Goal: Task Accomplishment & Management: Manage account settings

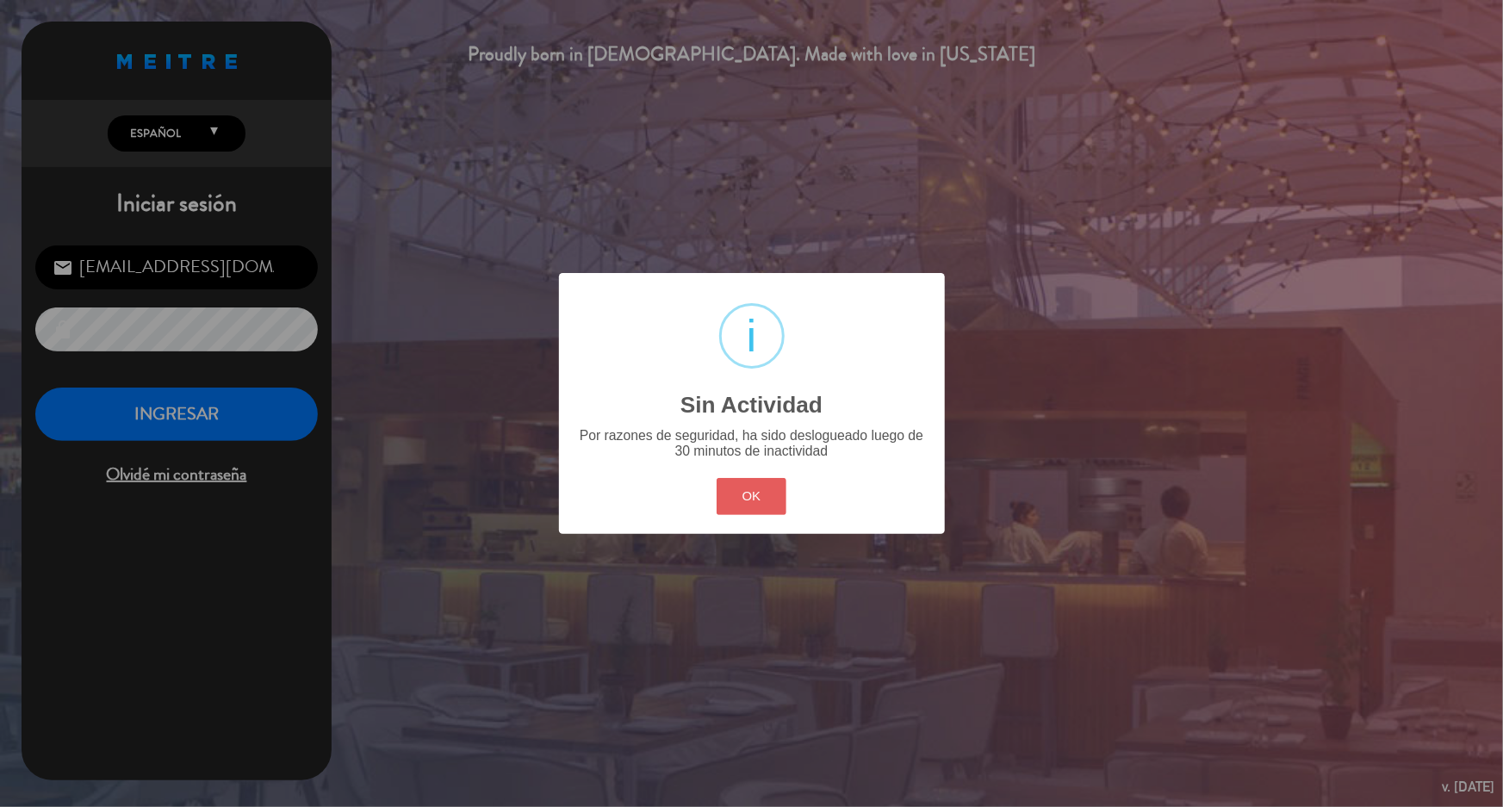
click at [736, 497] on button "OK" at bounding box center [752, 496] width 70 height 37
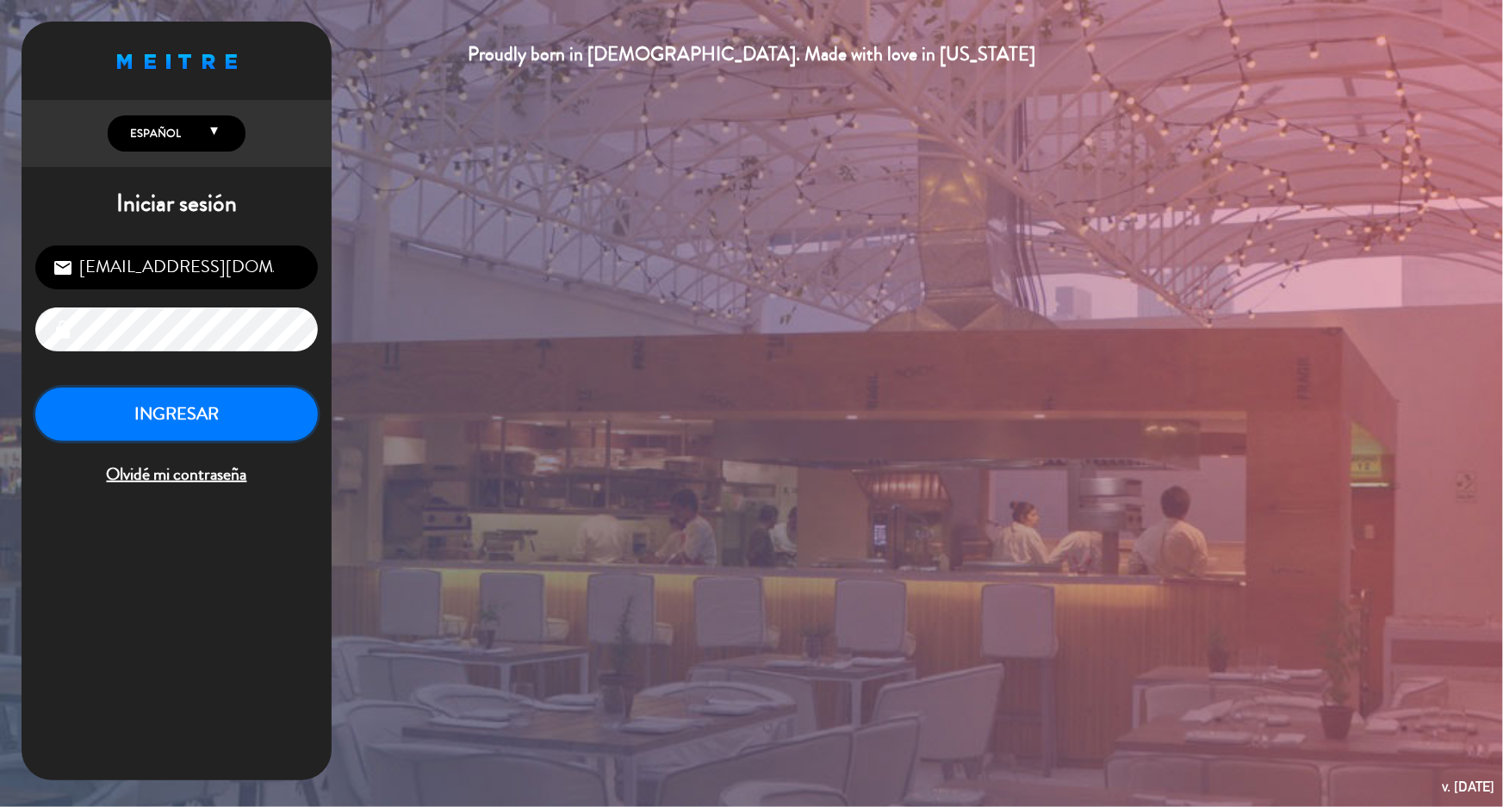
click at [225, 405] on button "INGRESAR" at bounding box center [176, 415] width 283 height 54
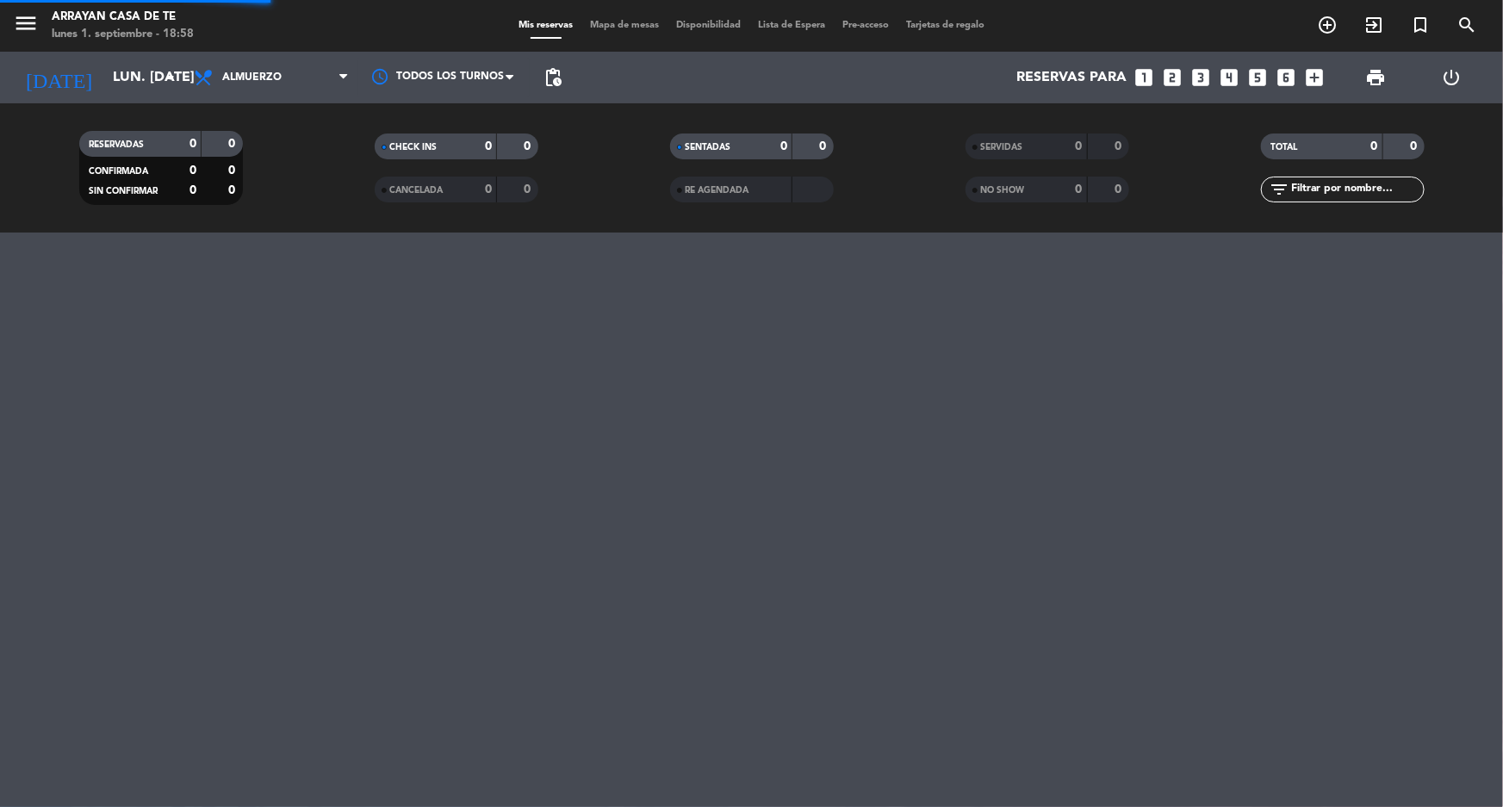
click at [247, 84] on span "Almuerzo" at bounding box center [271, 78] width 172 height 38
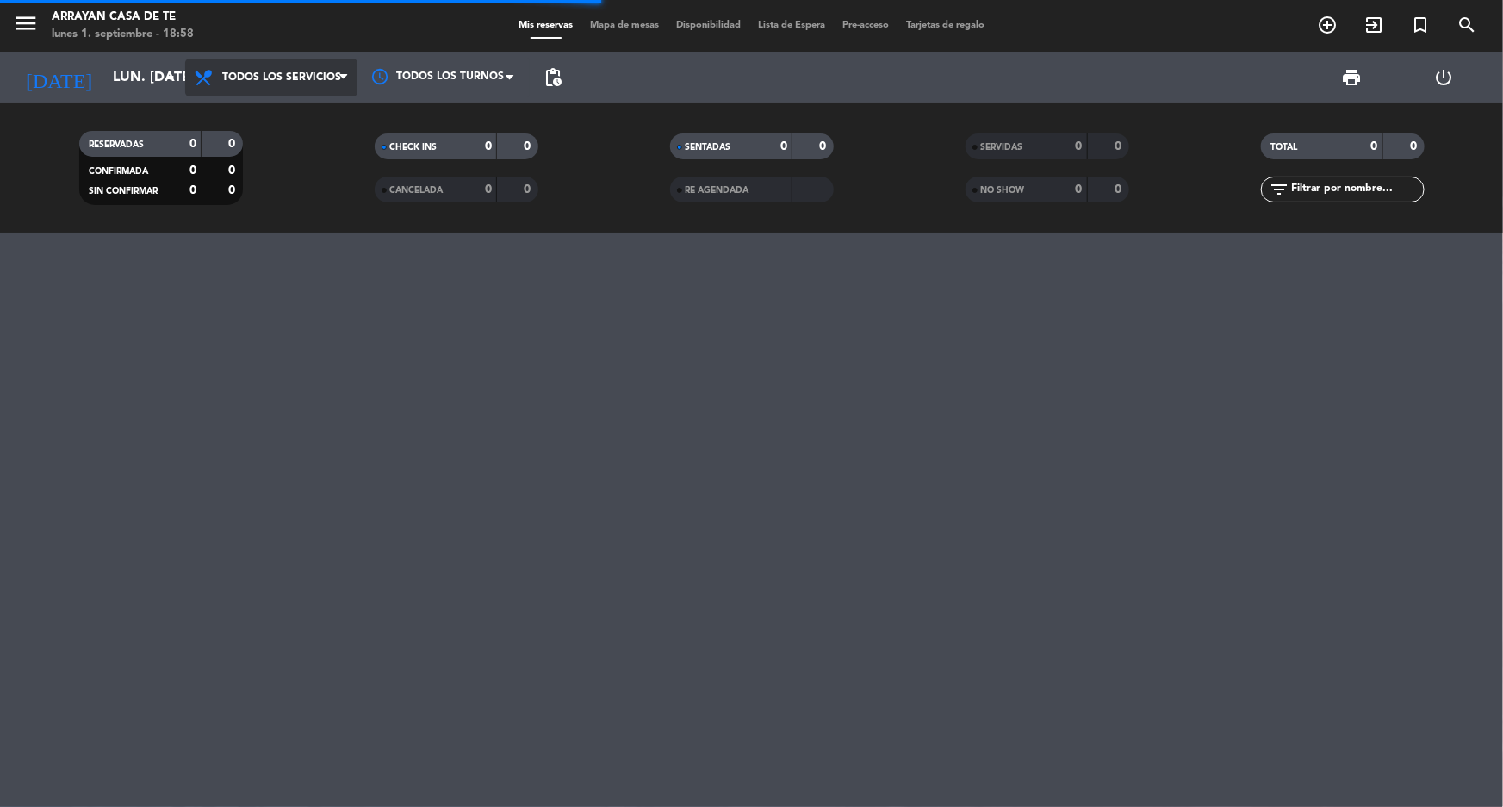
click at [284, 109] on div "menu Arrayan Casa de Te lunes 1. septiembre - 18:58 Mis reservas Mapa de mesas …" at bounding box center [751, 116] width 1503 height 233
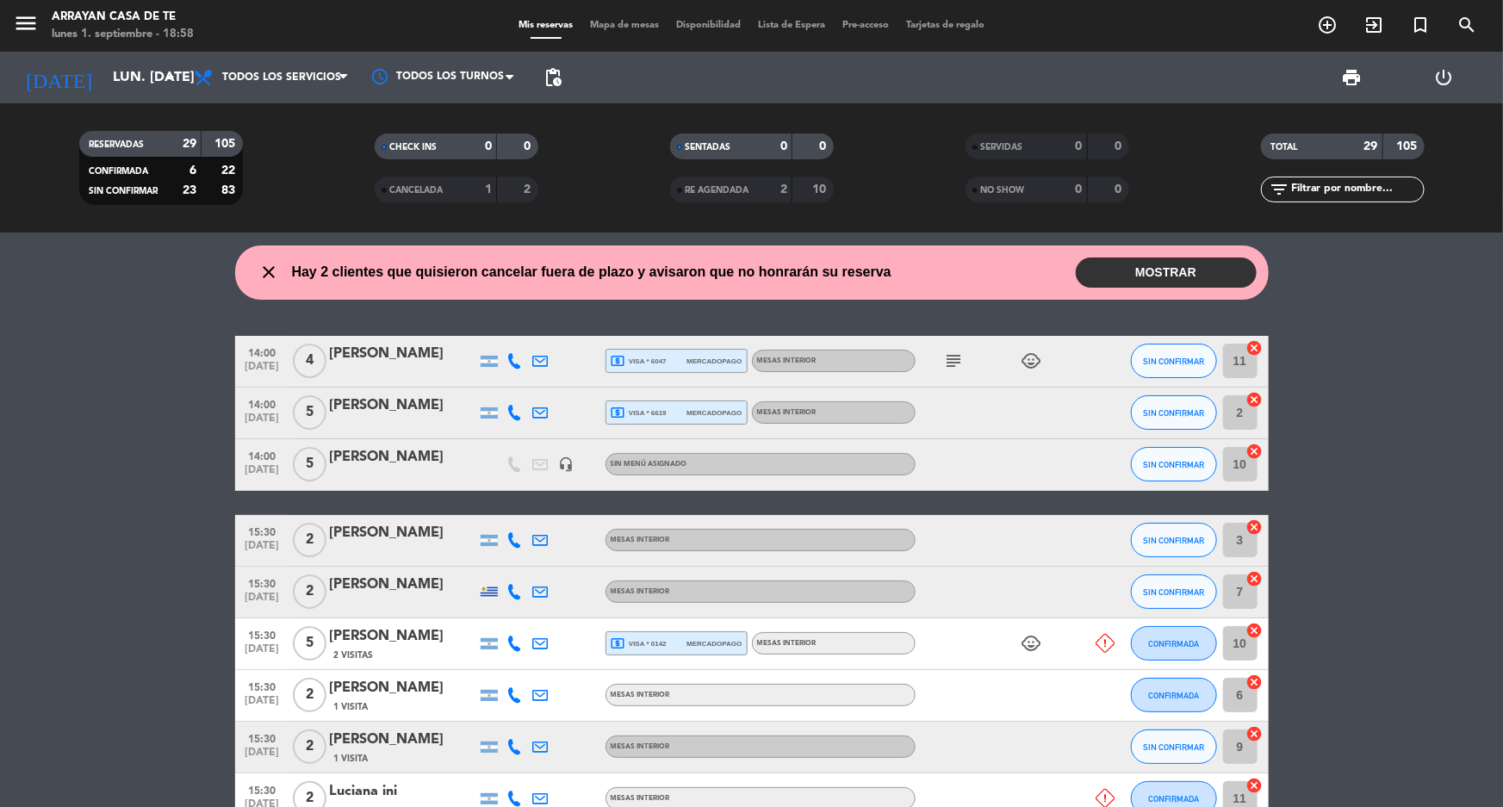
click at [1156, 268] on button "MOSTRAR" at bounding box center [1166, 273] width 181 height 30
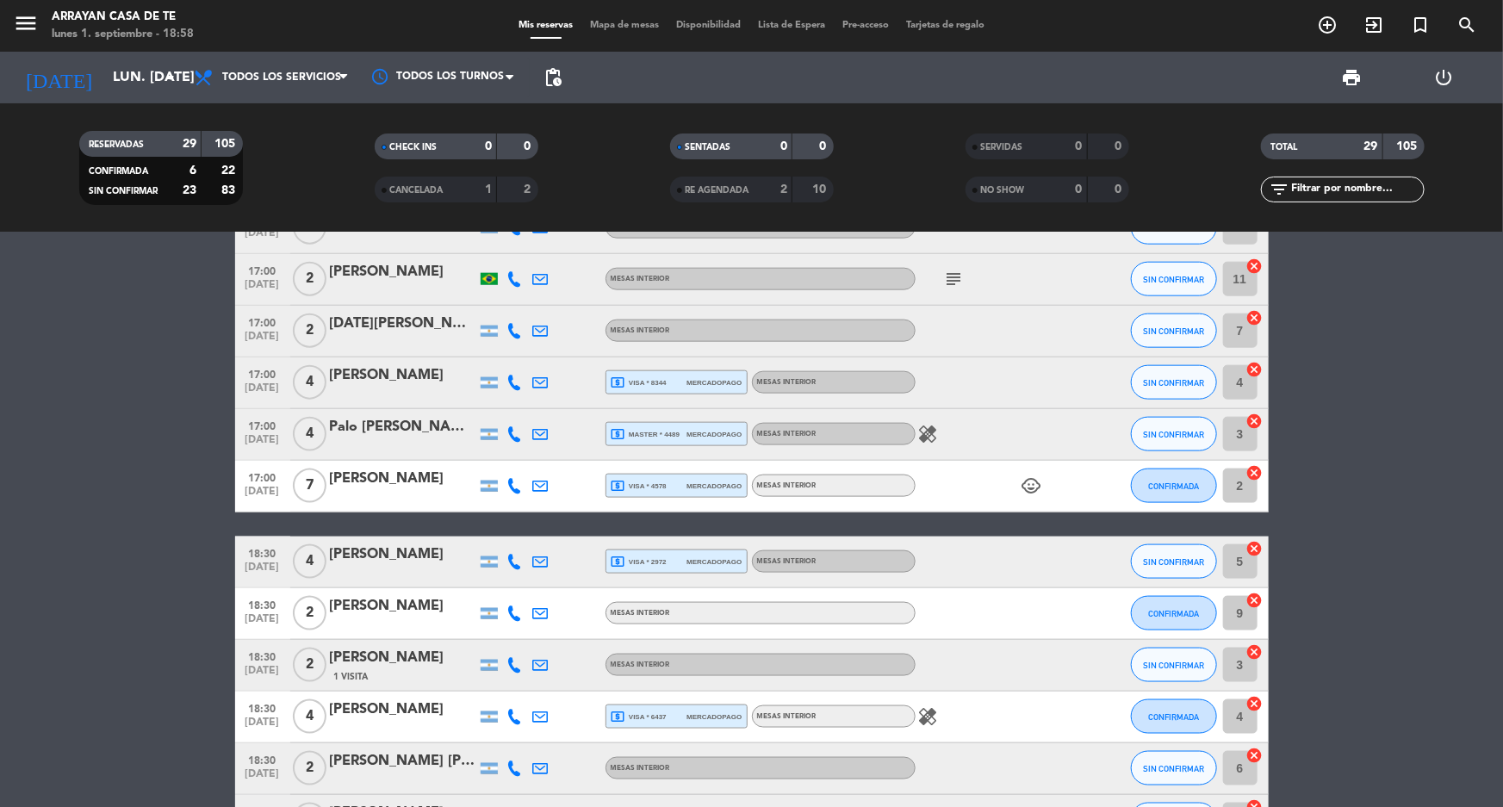
scroll to position [1355, 0]
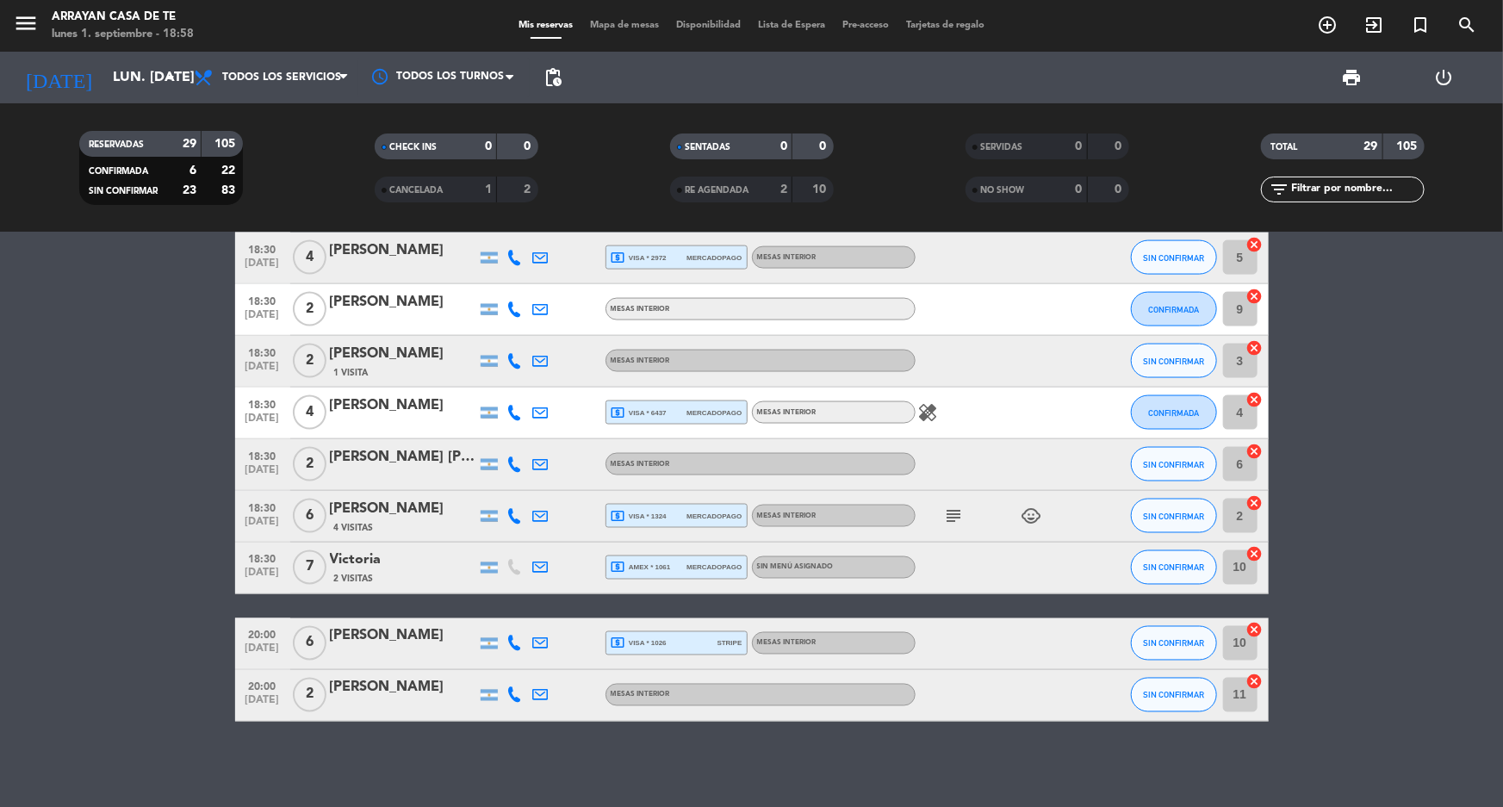
click at [513, 645] on icon at bounding box center [515, 644] width 16 height 16
click at [523, 614] on span "content_paste" at bounding box center [529, 615] width 13 height 13
click at [510, 700] on icon at bounding box center [515, 695] width 16 height 16
click at [523, 663] on span "content_paste" at bounding box center [529, 667] width 13 height 13
click at [511, 663] on button "Copiar content_paste" at bounding box center [510, 667] width 53 height 18
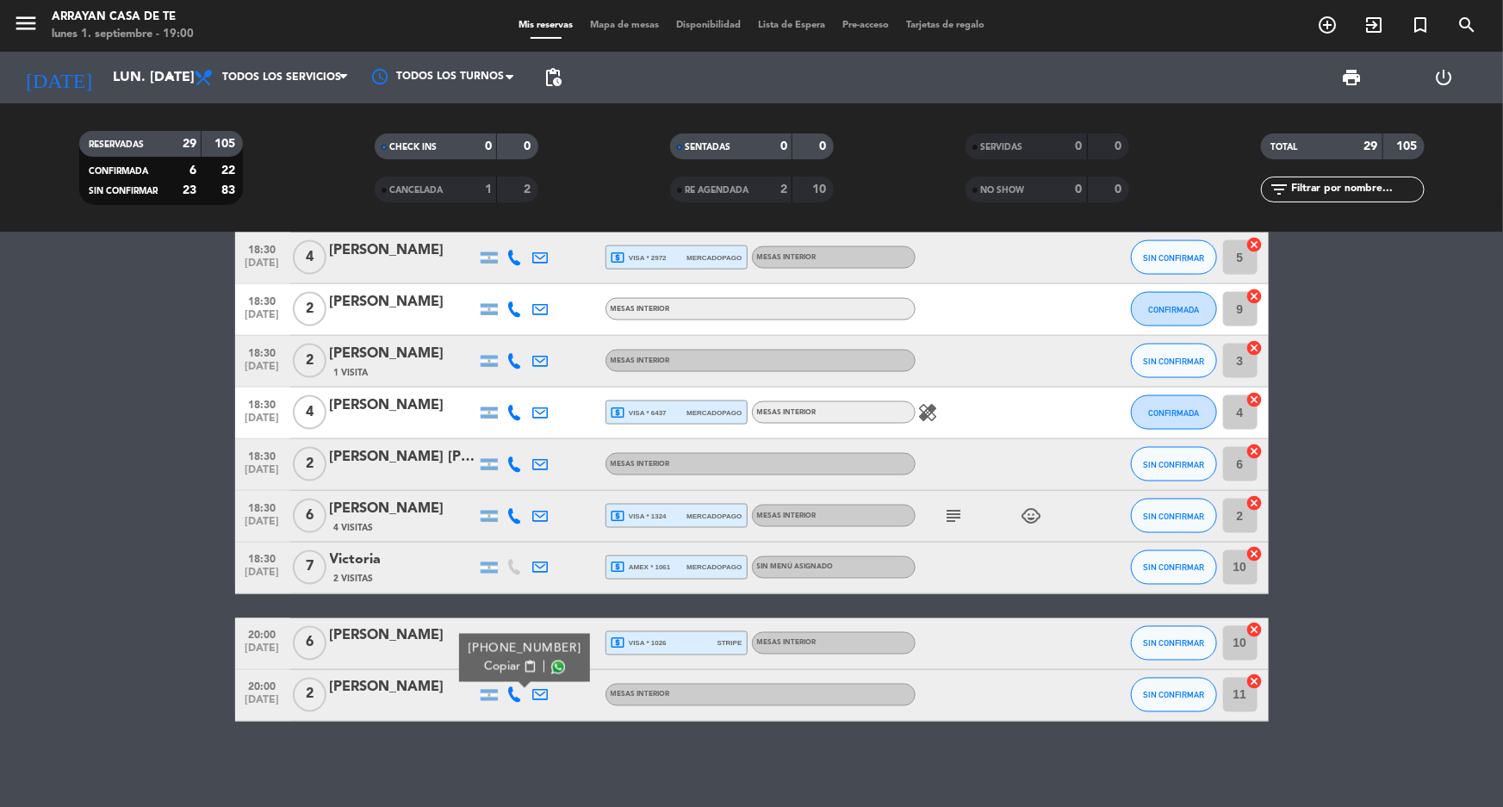
click at [104, 91] on input "lun. [DATE]" at bounding box center [195, 78] width 182 height 34
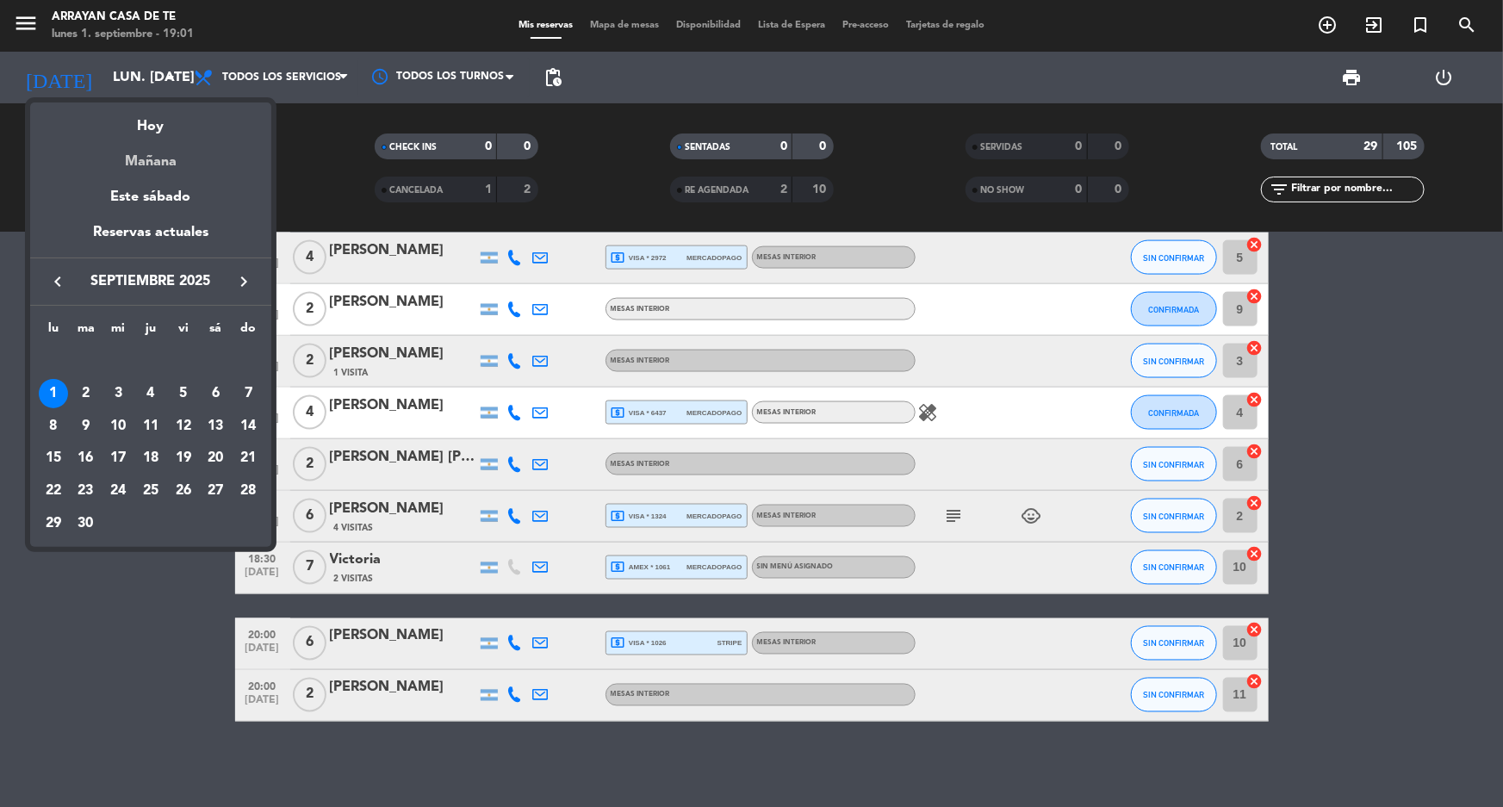
click at [172, 159] on div "Mañana" at bounding box center [150, 155] width 241 height 35
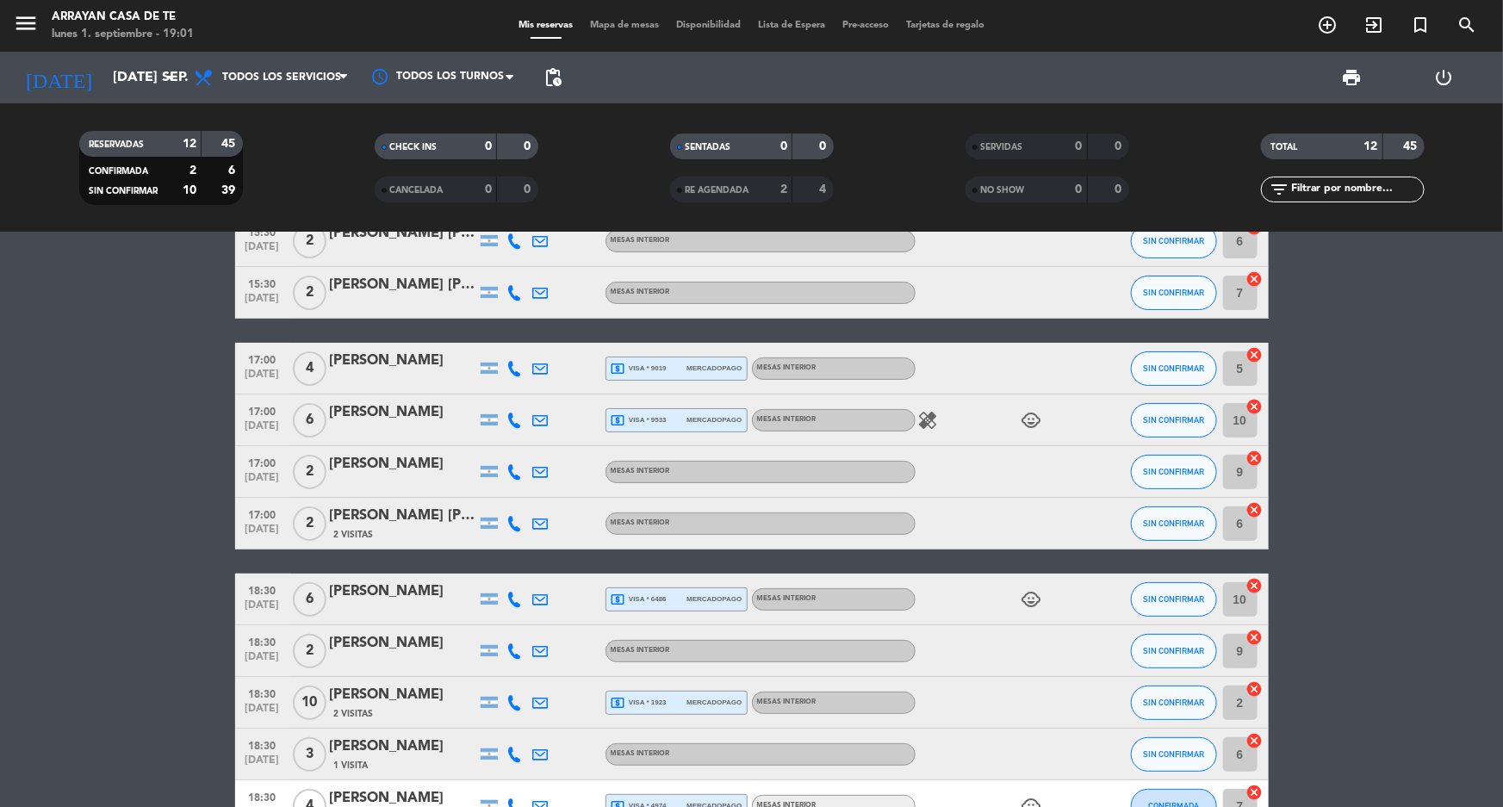
scroll to position [215, 0]
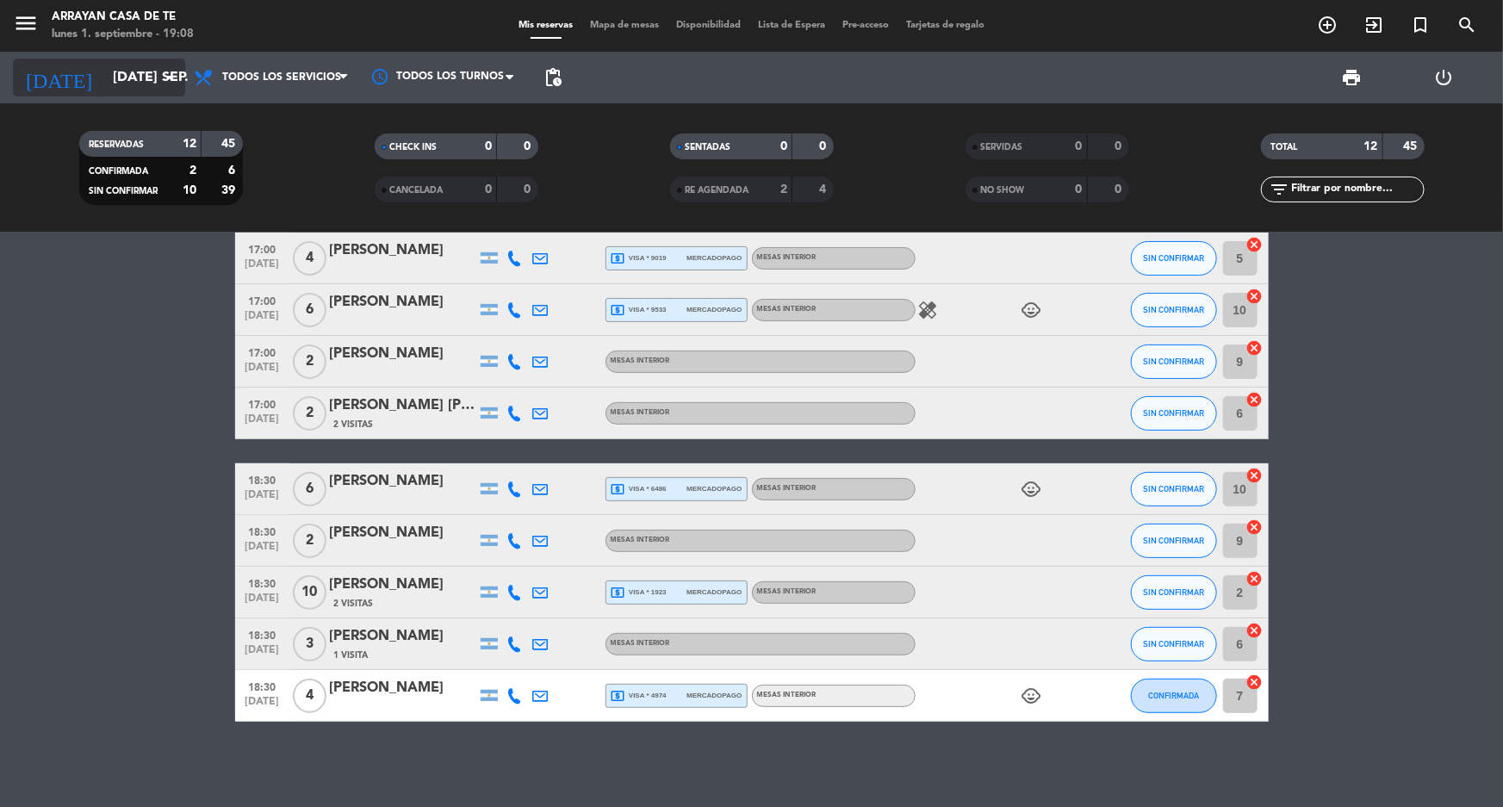
click at [104, 86] on input "[DATE] sep." at bounding box center [195, 78] width 182 height 34
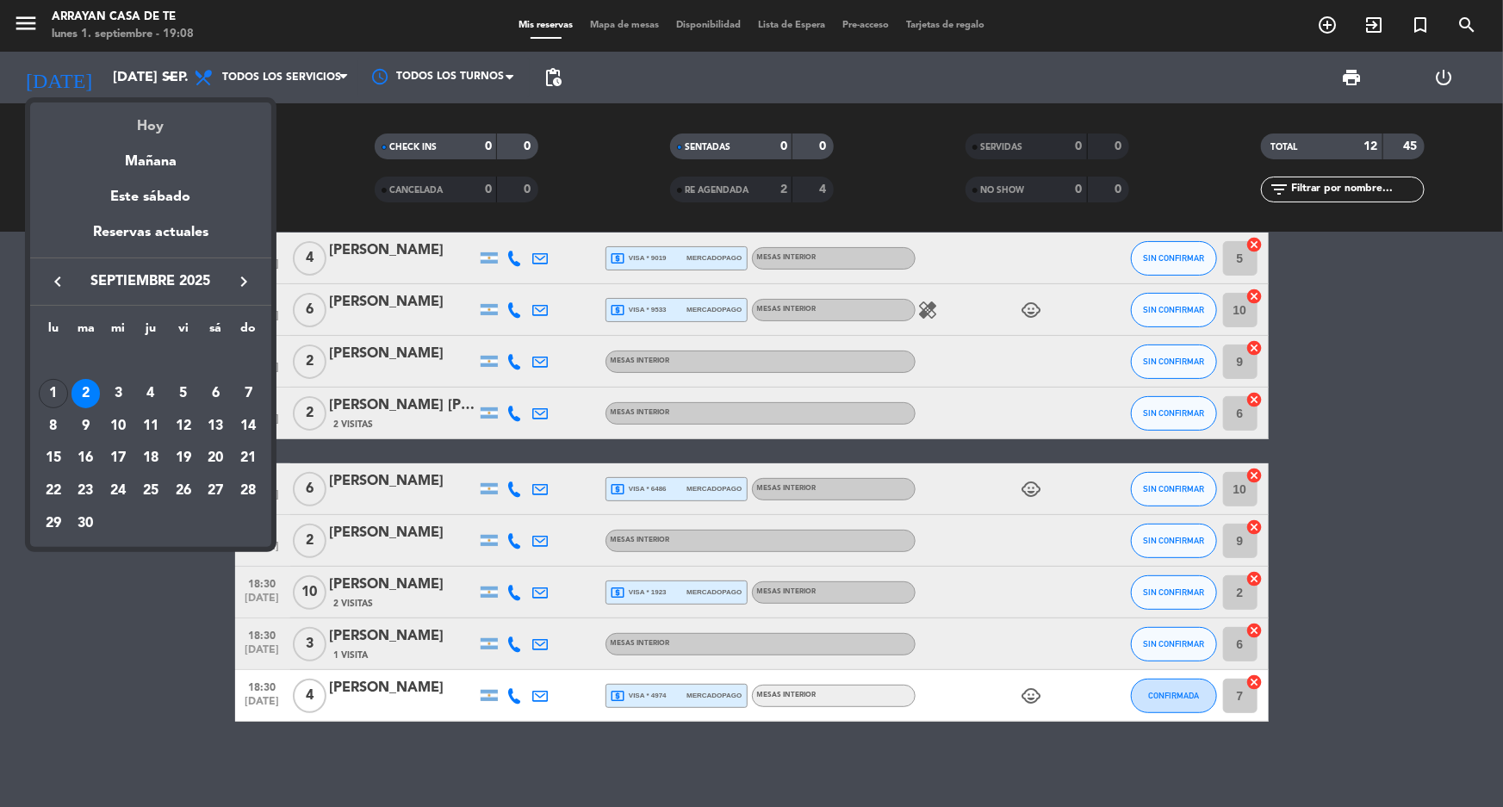
click at [153, 132] on div "Hoy" at bounding box center [150, 120] width 241 height 35
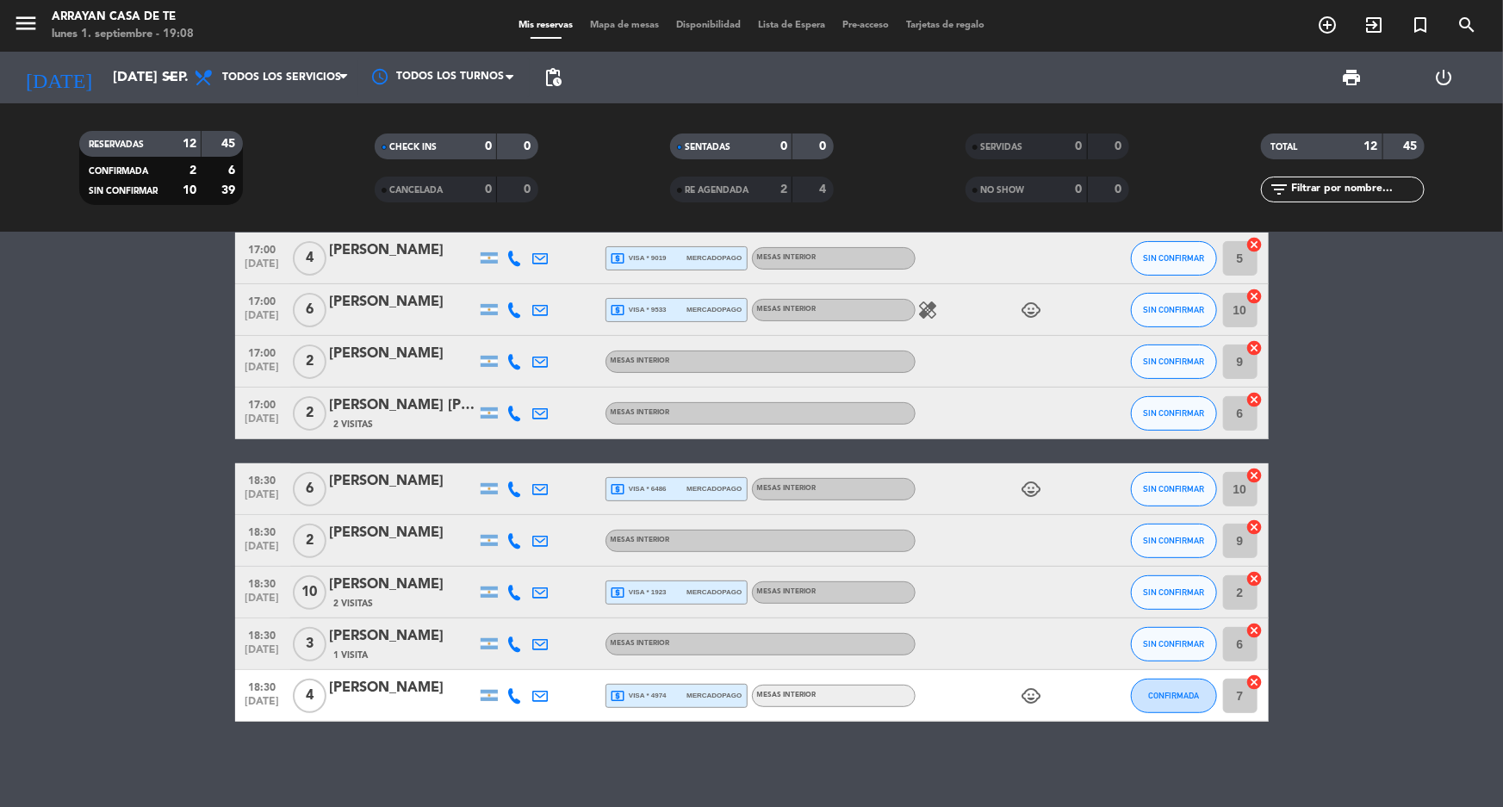
type input "lun. [DATE]"
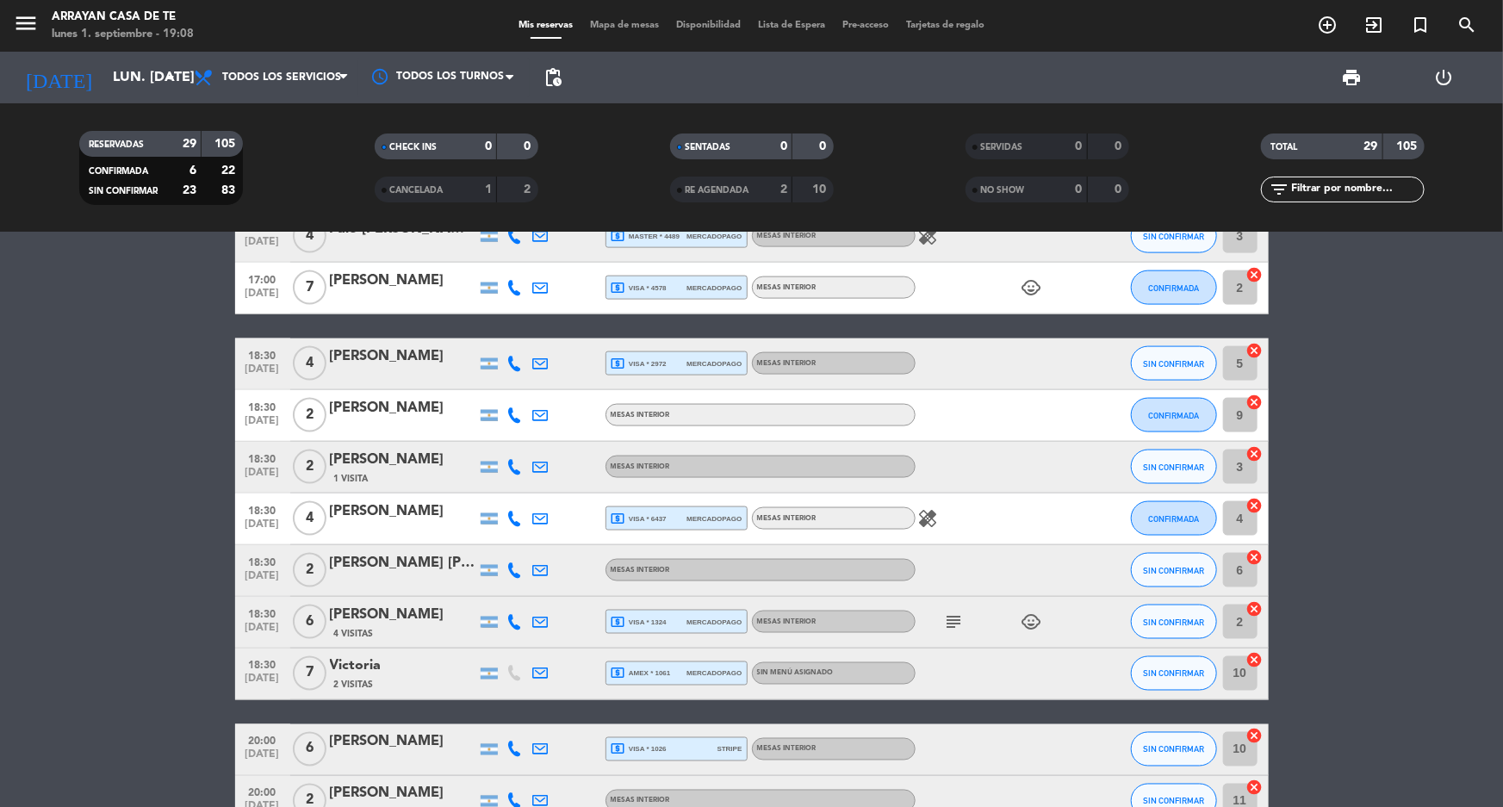
scroll to position [1355, 0]
